Goal: Task Accomplishment & Management: Use online tool/utility

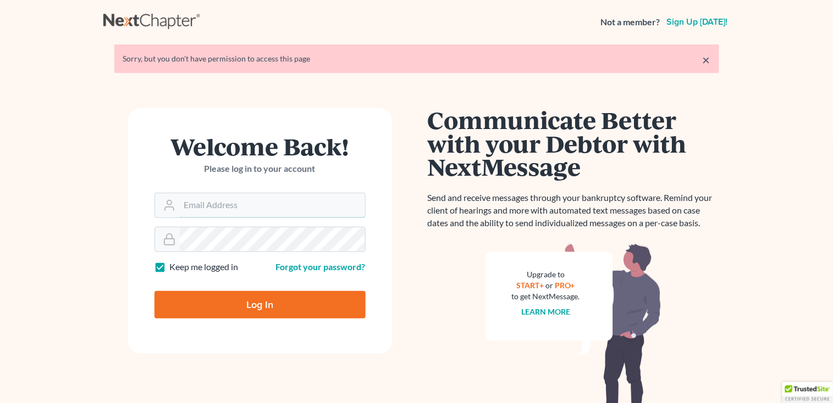
type input "[PERSON_NAME][EMAIL_ADDRESS][DOMAIN_NAME]"
click at [240, 312] on input "Log In" at bounding box center [259, 304] width 211 height 27
type input "Thinking..."
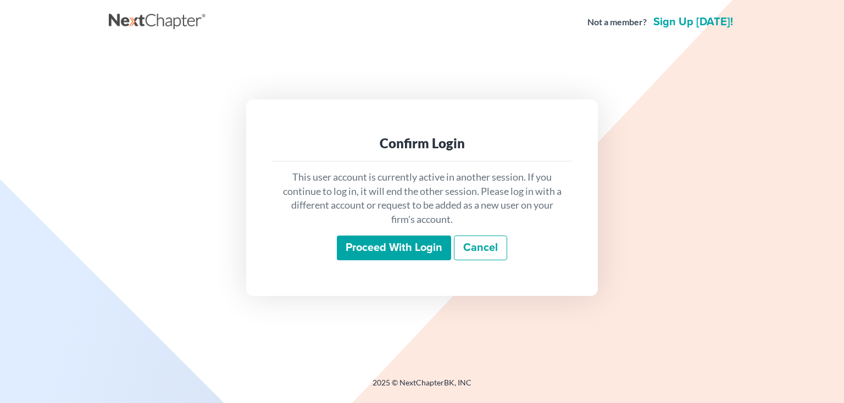
click at [345, 257] on input "Proceed with login" at bounding box center [394, 248] width 114 height 25
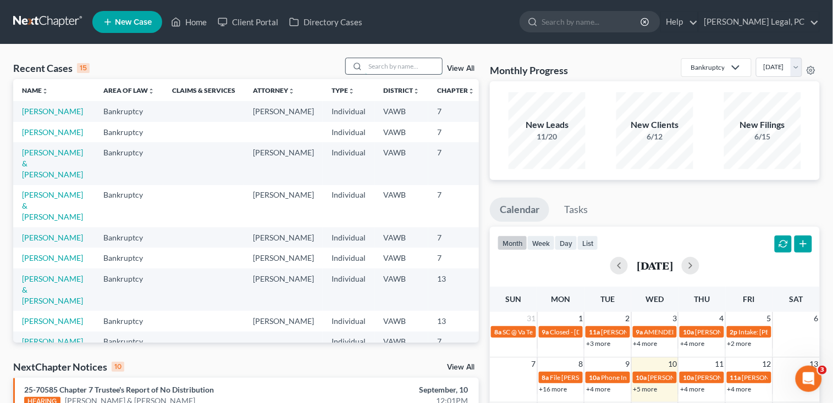
click at [377, 59] on input "search" at bounding box center [403, 66] width 77 height 16
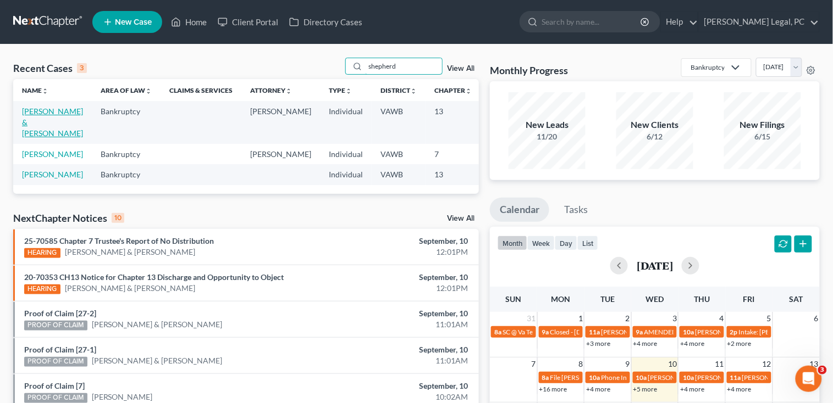
type input "shepherd"
click at [48, 115] on link "Shepherd, James & Jackie" at bounding box center [52, 122] width 61 height 31
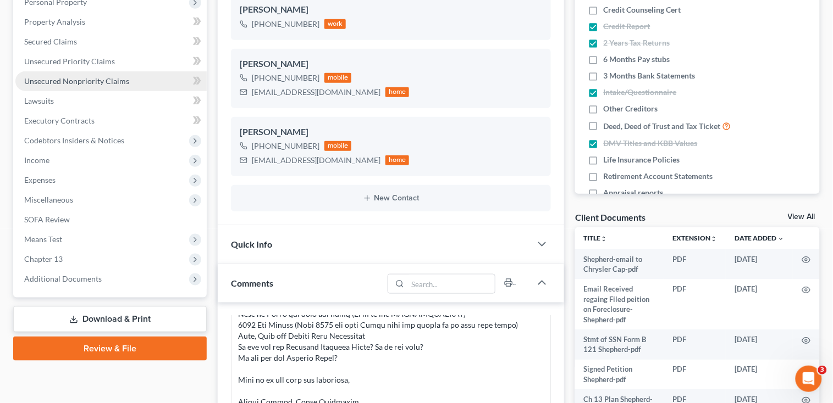
scroll to position [220, 0]
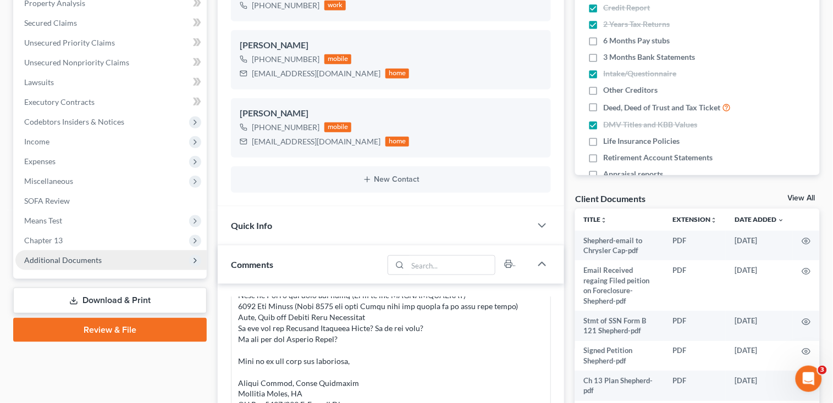
click at [77, 260] on span "Additional Documents" at bounding box center [62, 260] width 77 height 9
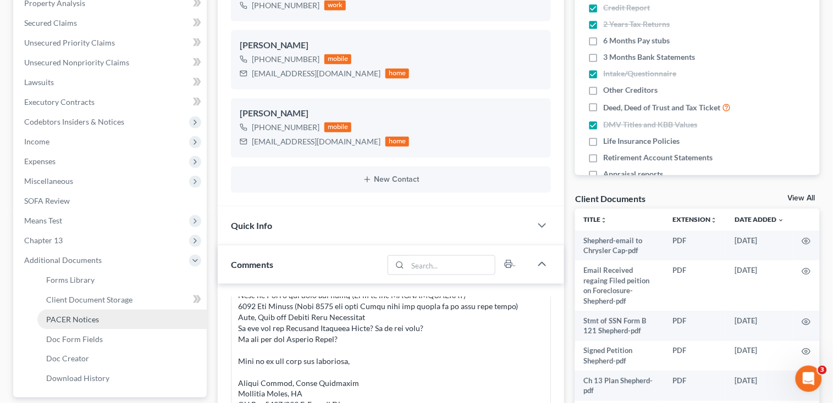
click at [88, 312] on link "PACER Notices" at bounding box center [121, 320] width 169 height 20
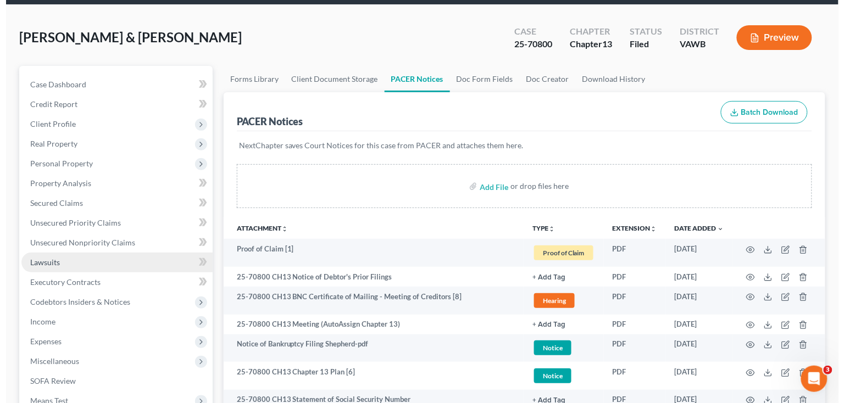
scroll to position [73, 0]
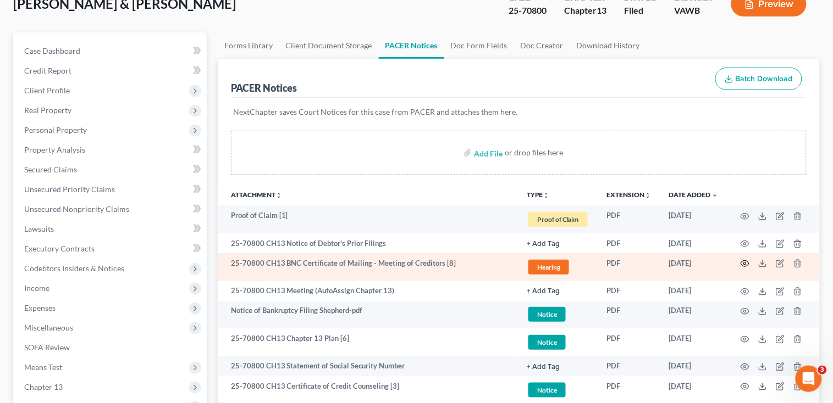
click at [742, 264] on icon "button" at bounding box center [744, 263] width 9 height 9
